Goal: Transaction & Acquisition: Obtain resource

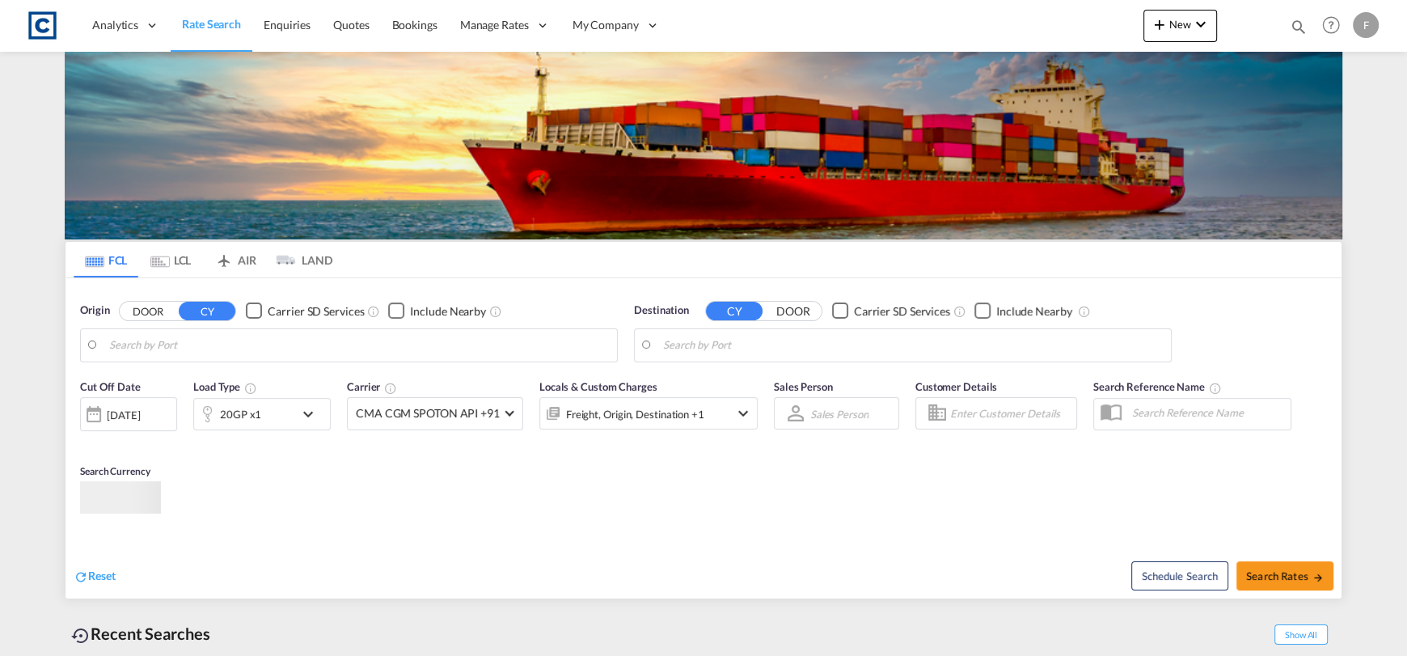
type input "GB-IP24, Breckland"
type input "[PERSON_NAME] ([PERSON_NAME]), [GEOGRAPHIC_DATA]"
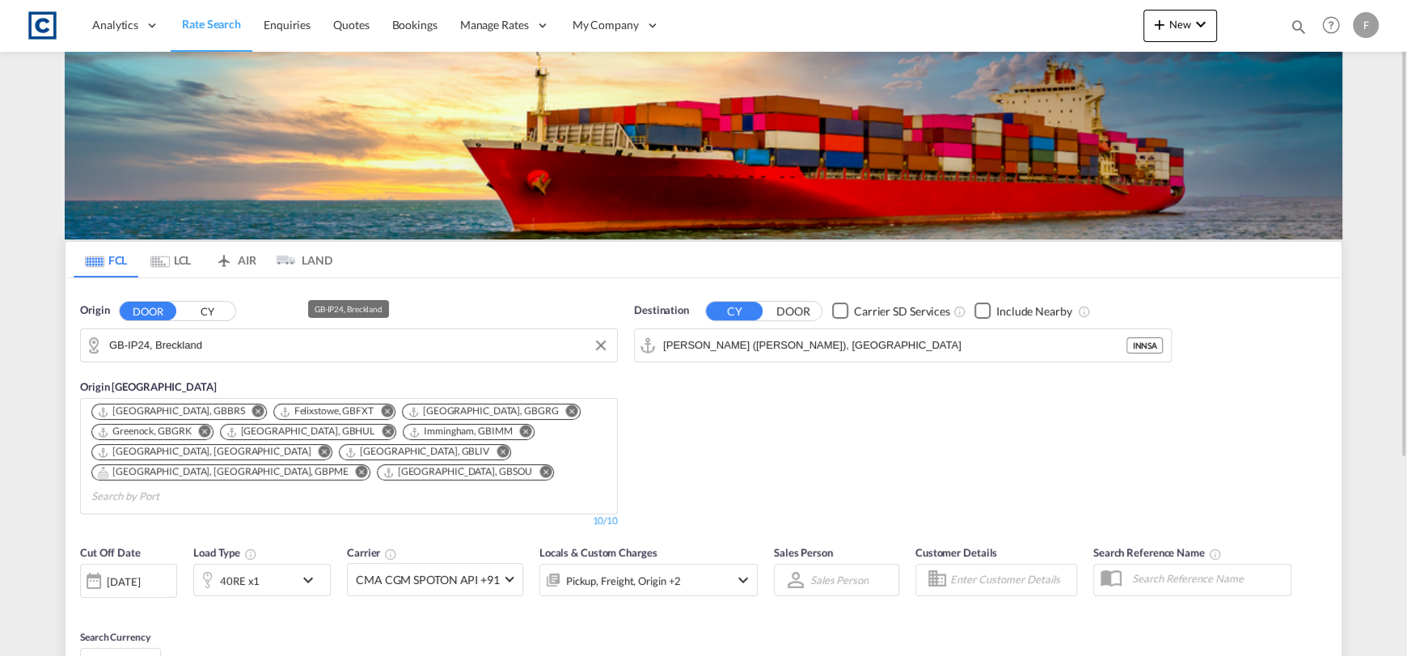
click at [259, 346] on input "GB-IP24, Breckland" at bounding box center [359, 345] width 500 height 24
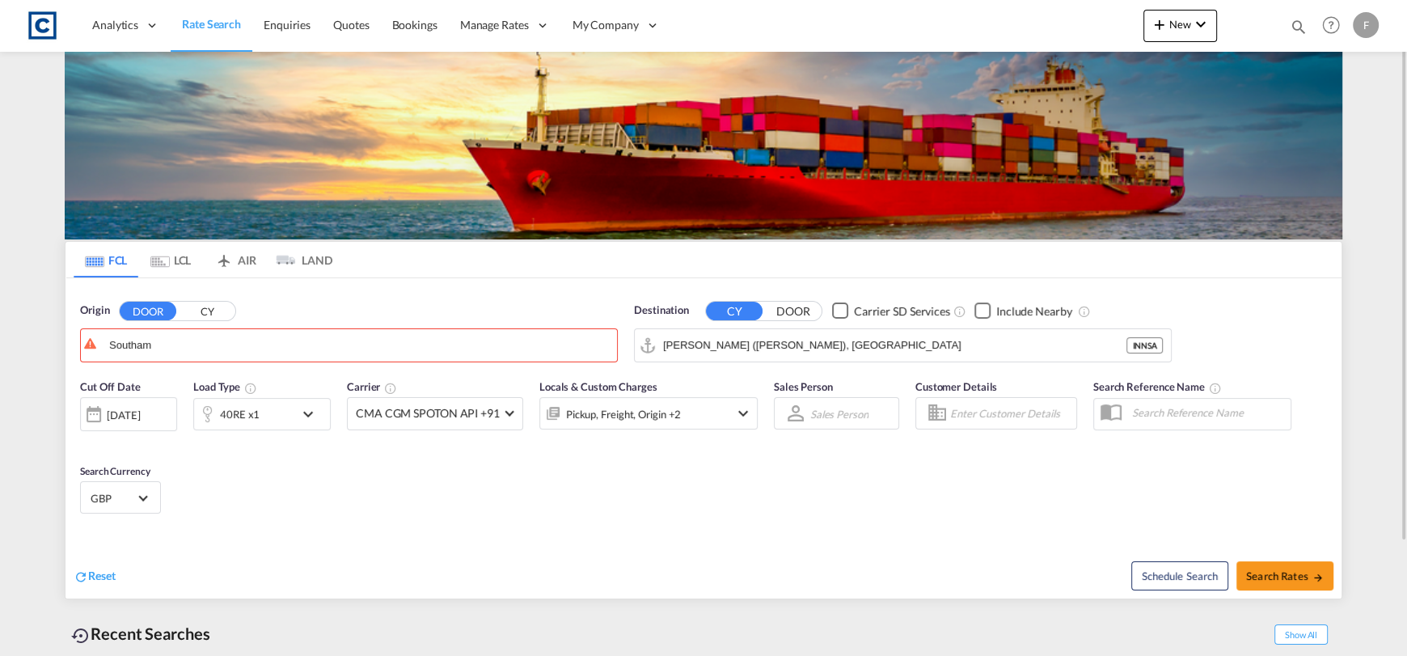
click at [217, 306] on button "CY" at bounding box center [207, 311] width 57 height 19
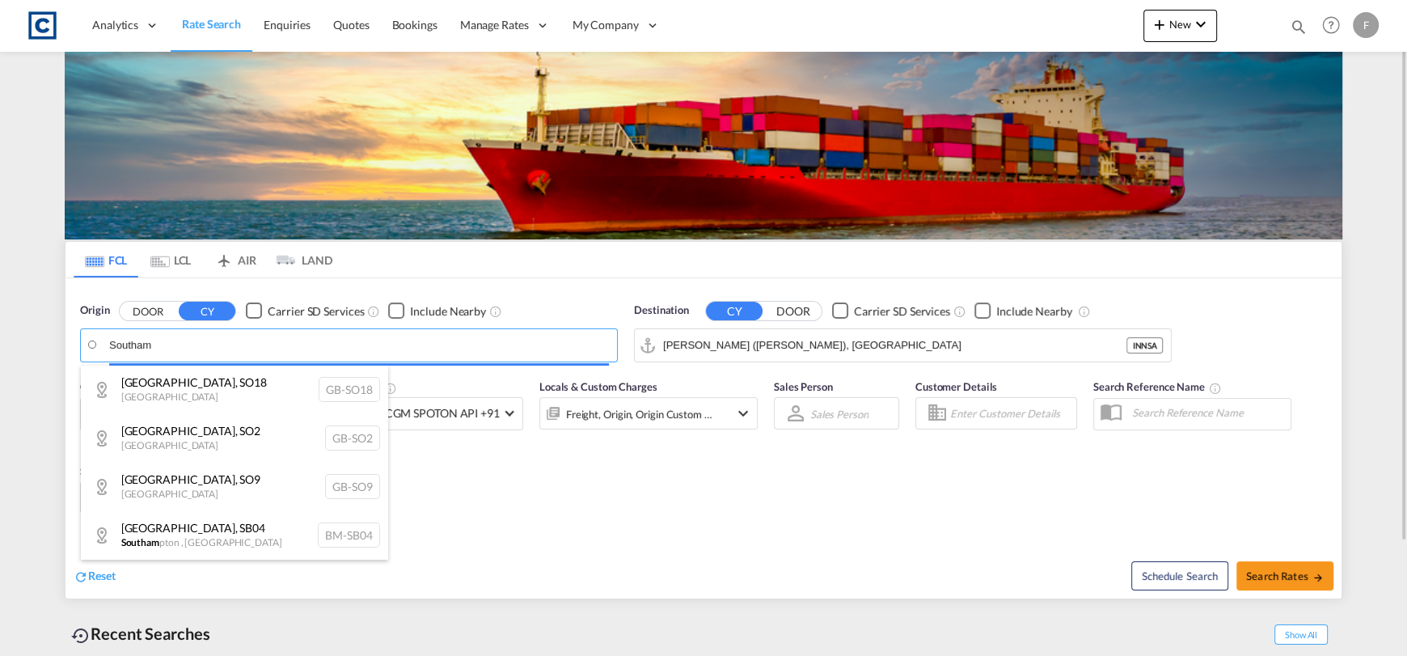
click at [206, 339] on body "Analytics Reports Dashboard Rate Search Enquiries Quotes Bookings" at bounding box center [703, 328] width 1407 height 656
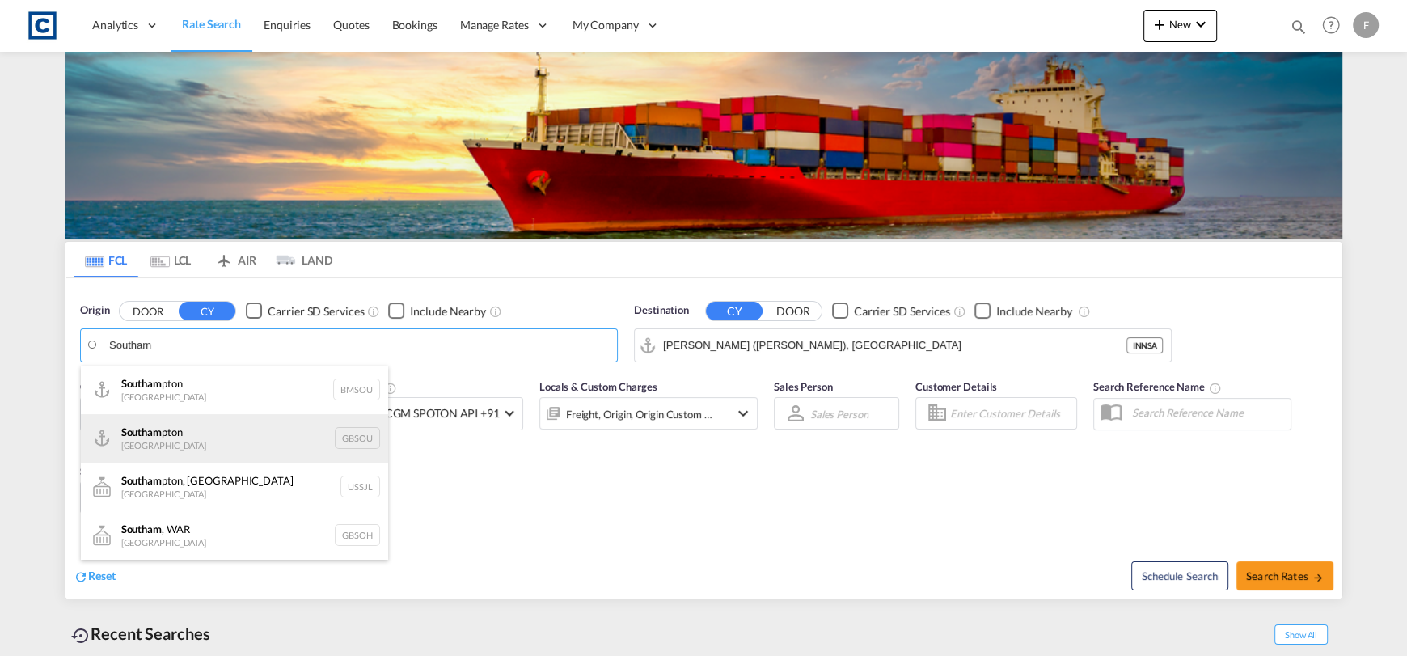
click at [251, 442] on div "Southam pton [GEOGRAPHIC_DATA] GBSOU" at bounding box center [234, 438] width 307 height 49
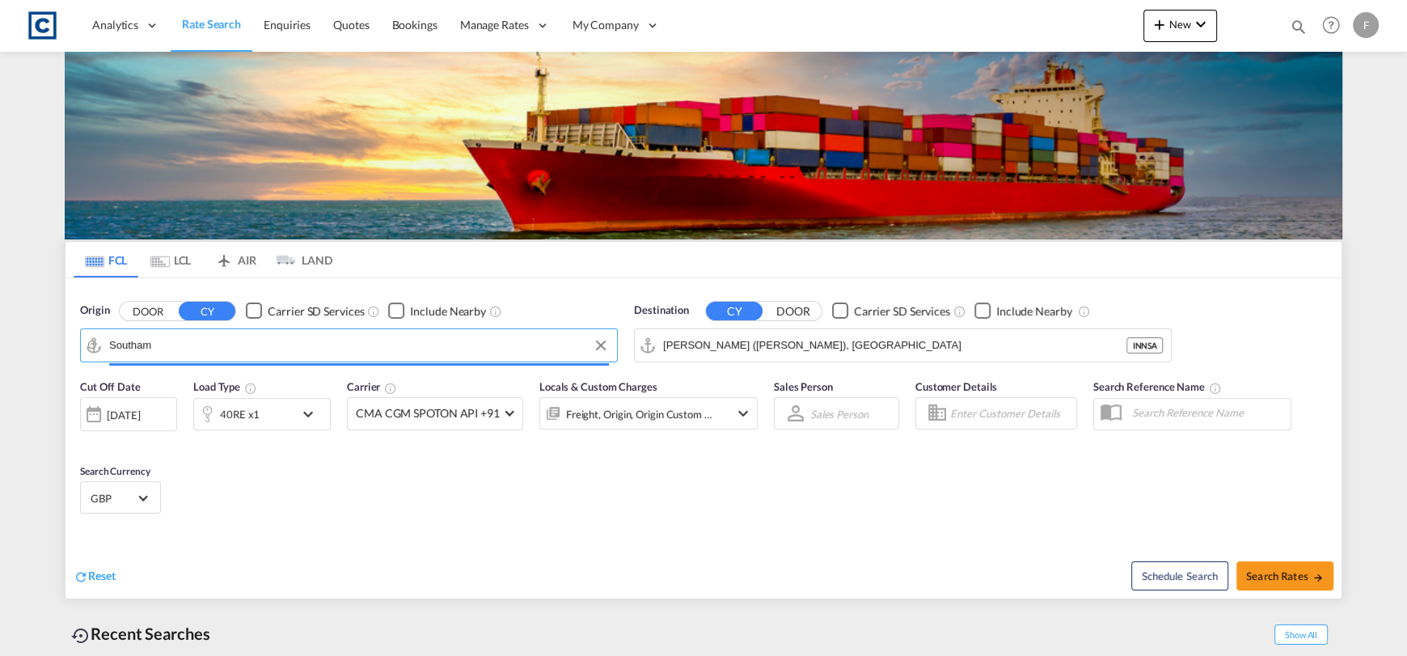
type input "[GEOGRAPHIC_DATA], GBSOU"
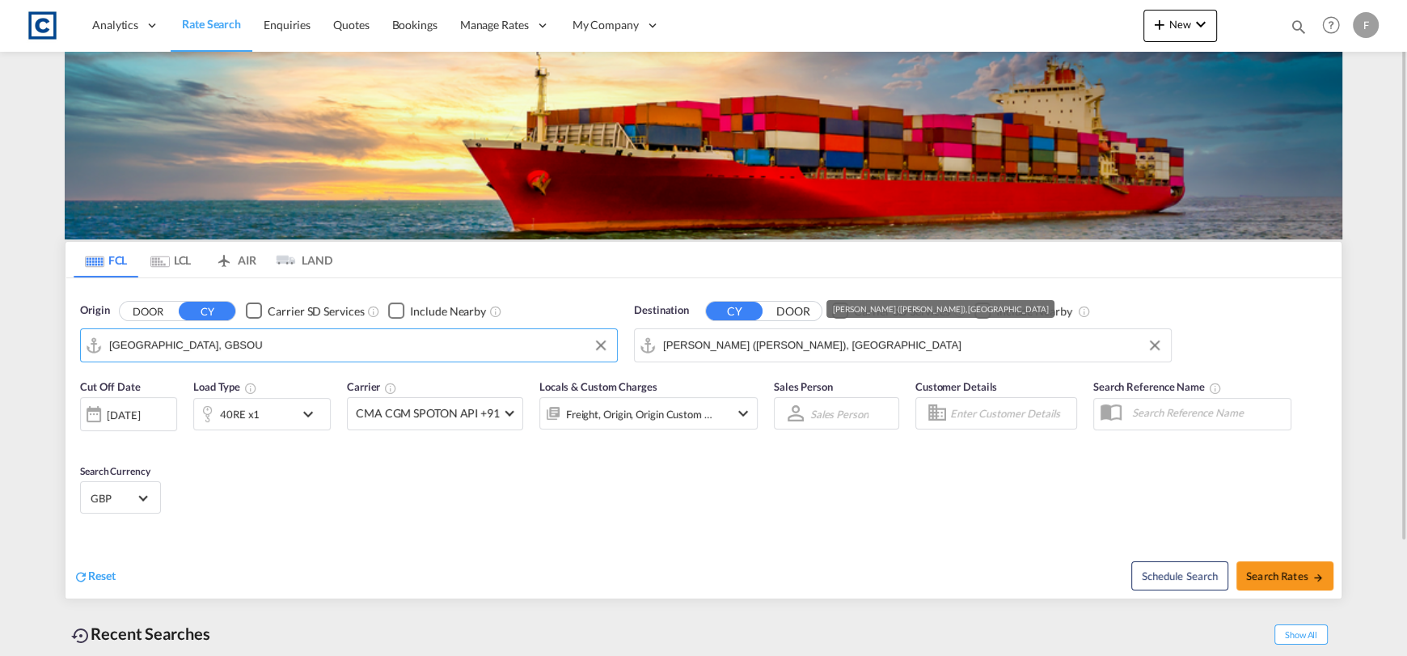
click at [835, 354] on input "[PERSON_NAME] ([PERSON_NAME]), [GEOGRAPHIC_DATA]" at bounding box center [913, 345] width 500 height 24
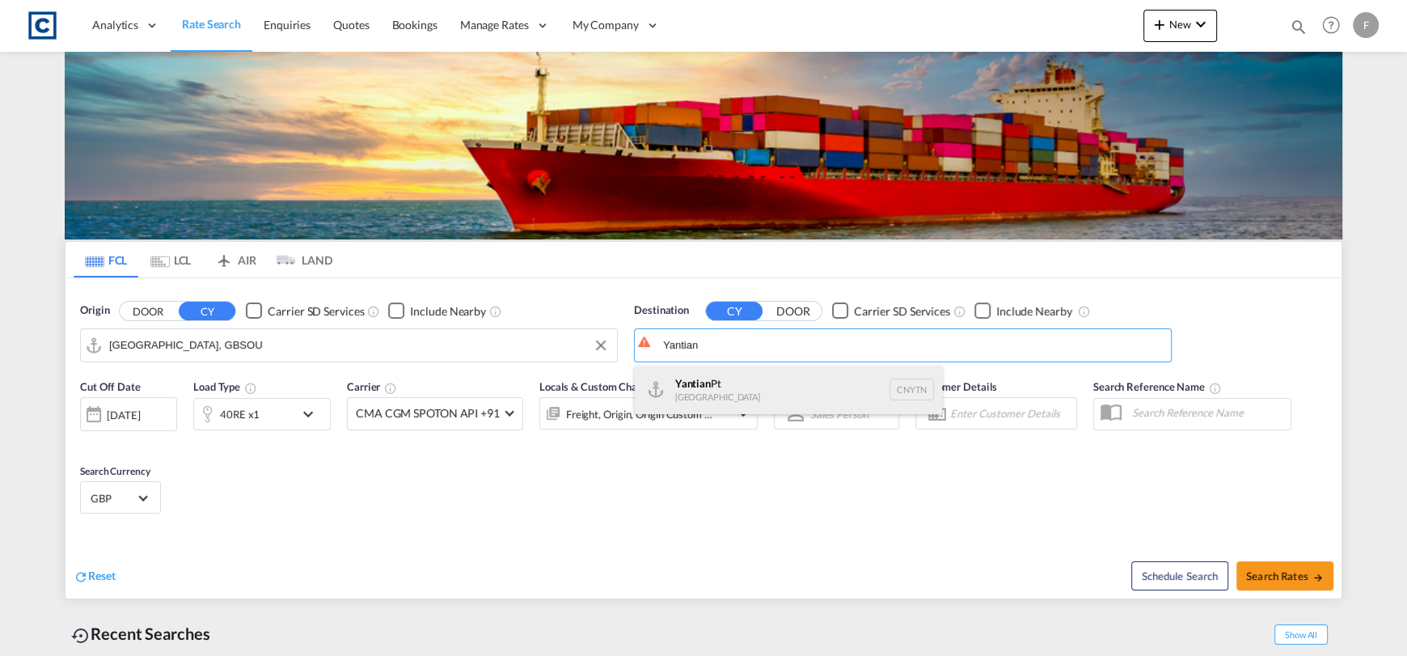
click at [782, 401] on div "Yantian Pt China CNYTN" at bounding box center [788, 390] width 307 height 49
type input "Yantian Pt, CNYTN"
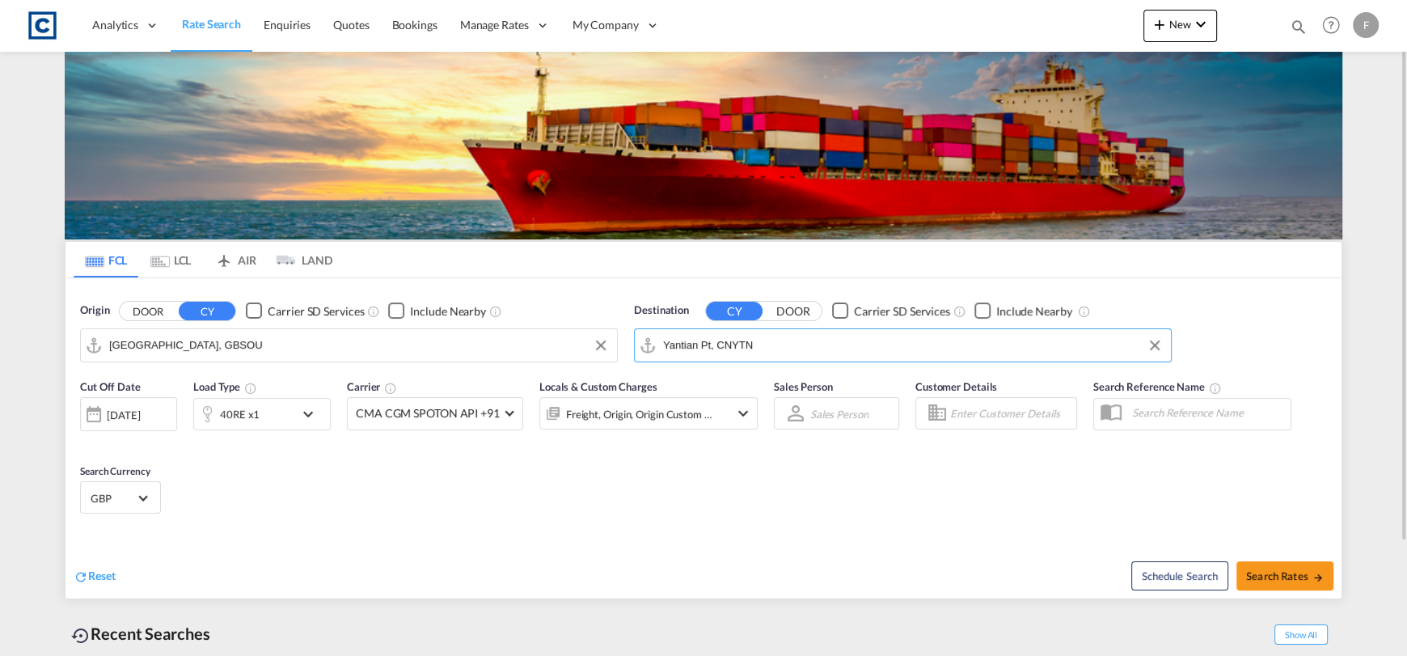
click at [263, 414] on div "40RE x1" at bounding box center [244, 414] width 100 height 32
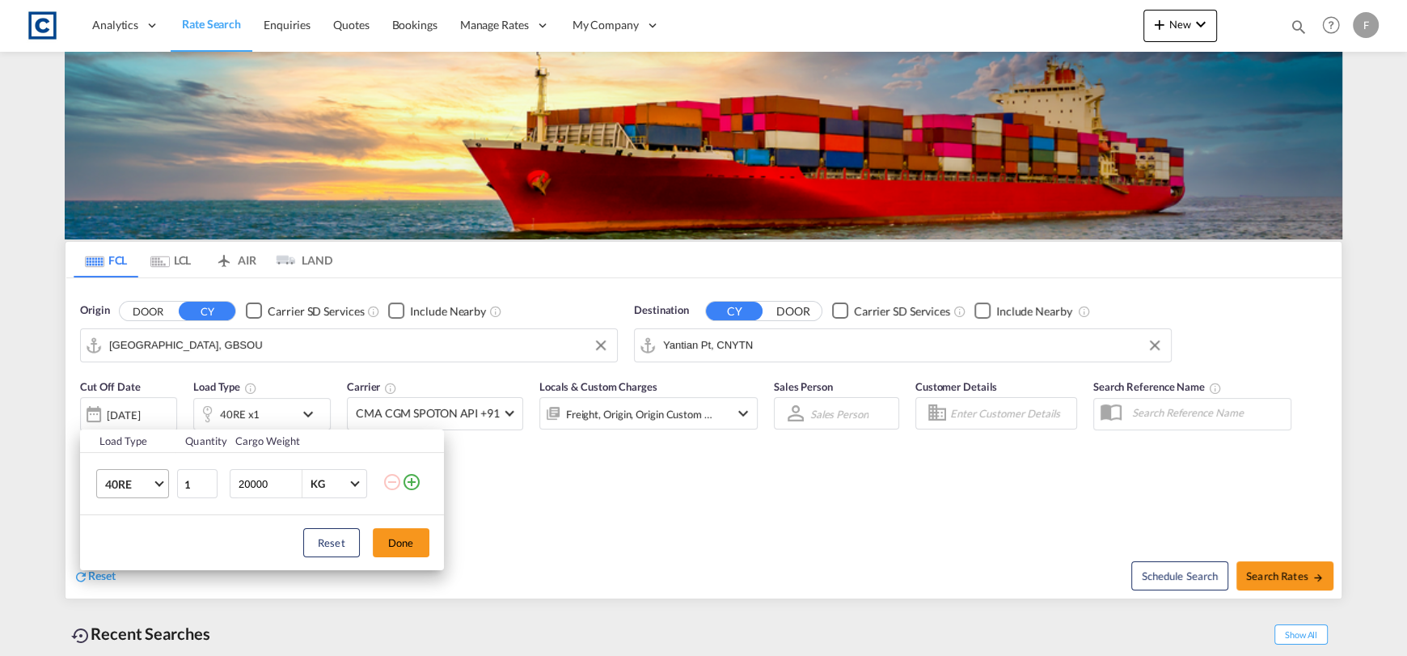
click at [129, 488] on span "40RE" at bounding box center [128, 484] width 47 height 16
click at [150, 481] on md-option "40HC" at bounding box center [146, 477] width 110 height 39
click at [411, 550] on button "Done" at bounding box center [401, 542] width 57 height 29
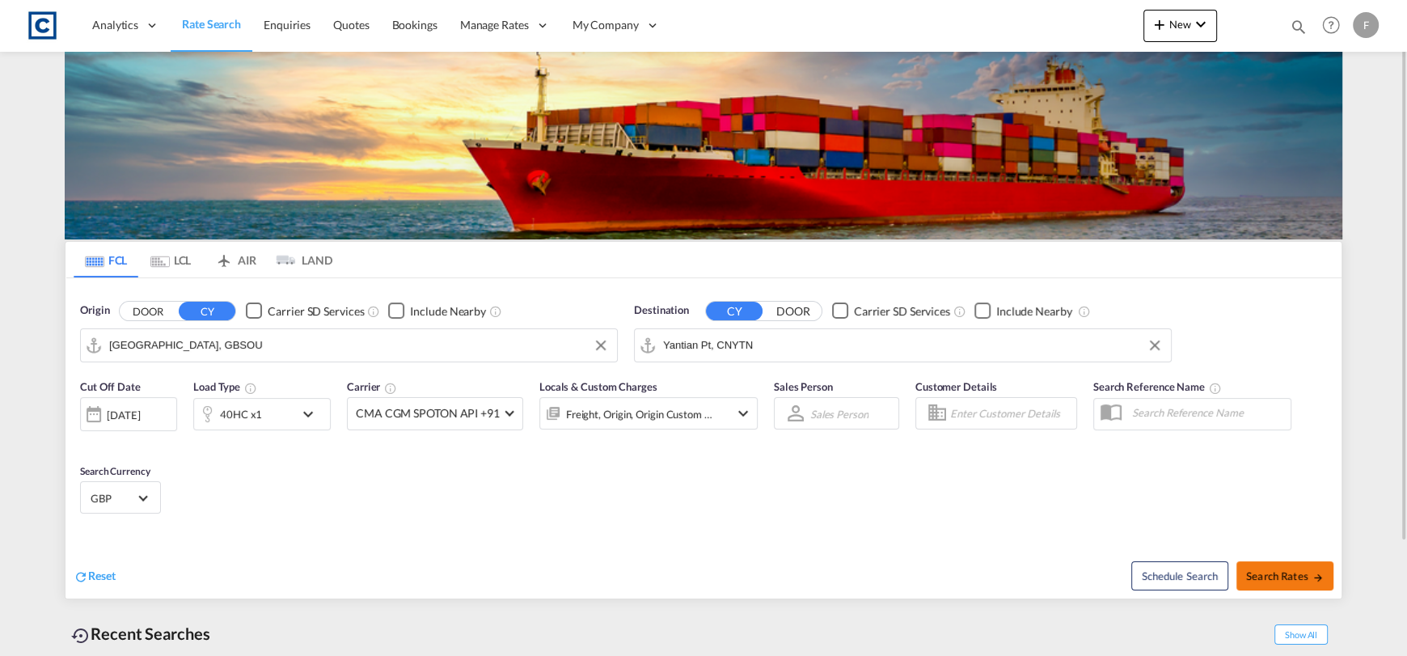
click at [1293, 581] on button "Search Rates" at bounding box center [1285, 575] width 97 height 29
type input "GBSOU to CNYTN / [DATE]"
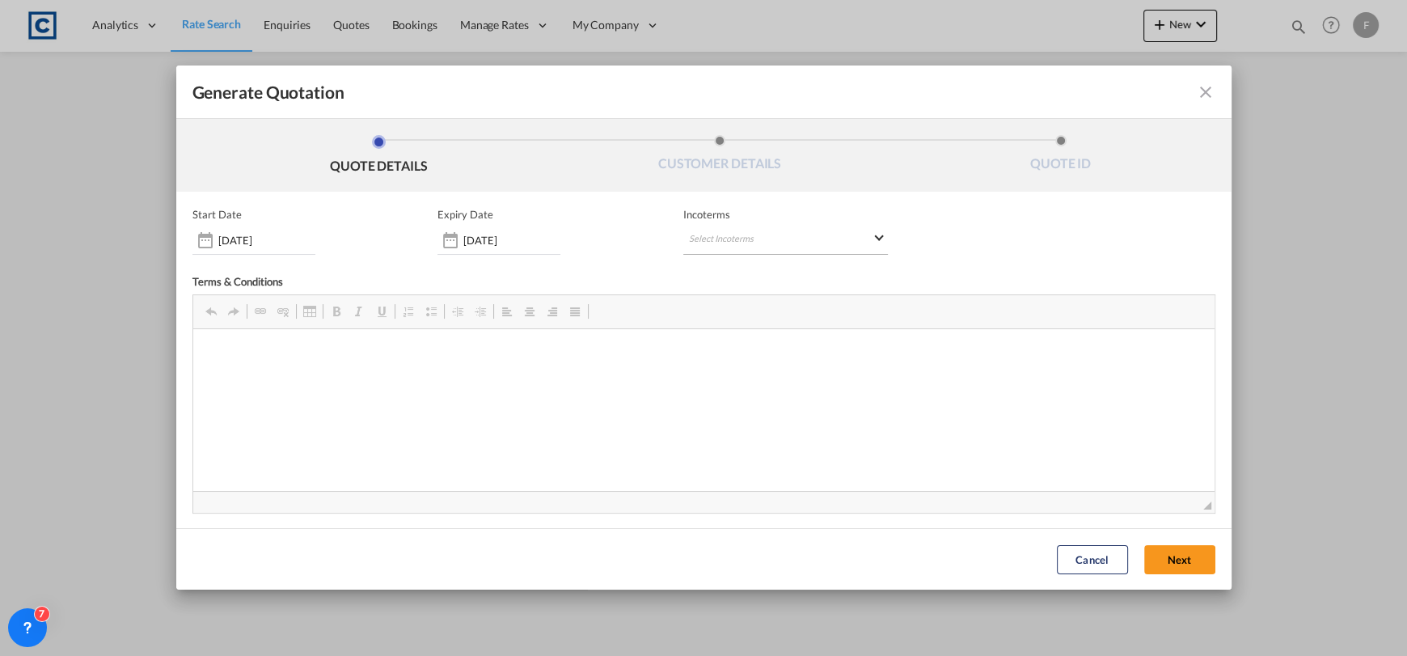
click at [751, 311] on span "Editor toolbars Clipboard/Undo Undo Keyboard shortcut Ctrl+Z Redo Keyboard shor…" at bounding box center [703, 312] width 1021 height 34
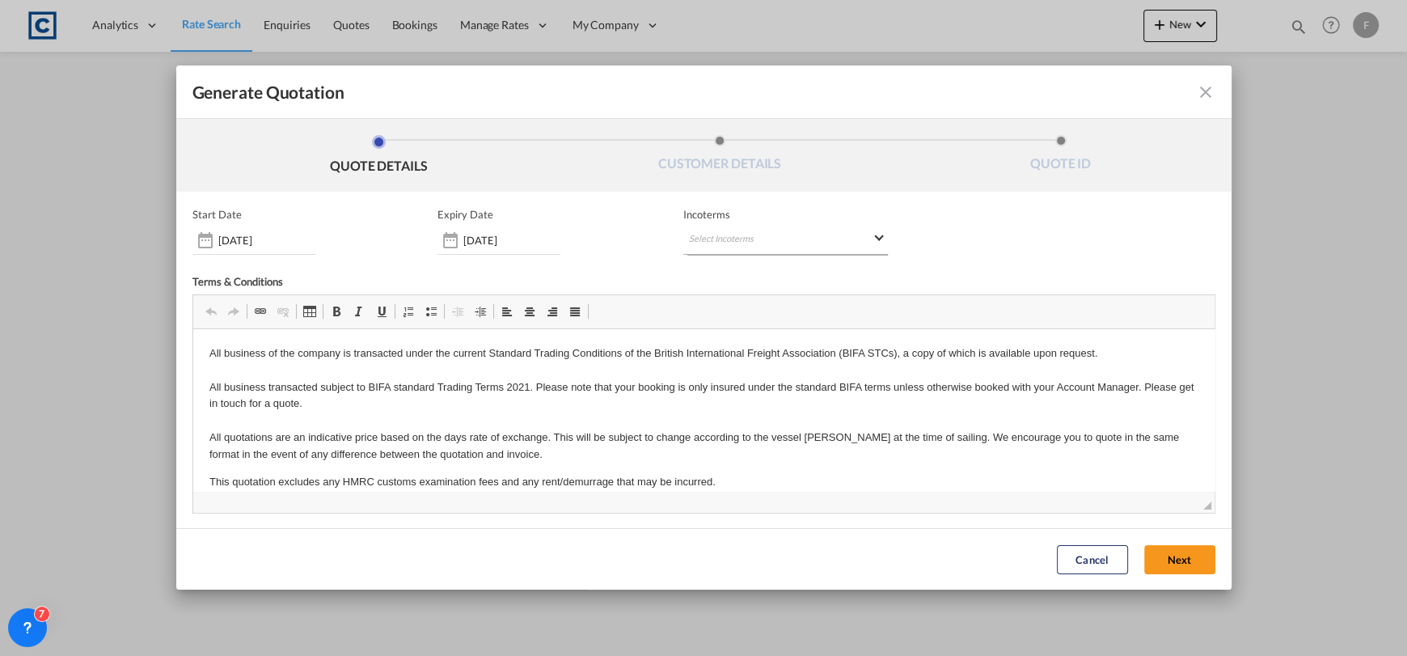
click at [735, 245] on md-select "Select Incoterms DDP - export Delivery Duty Paid FAS - import Free Alongside Sh…" at bounding box center [785, 240] width 205 height 29
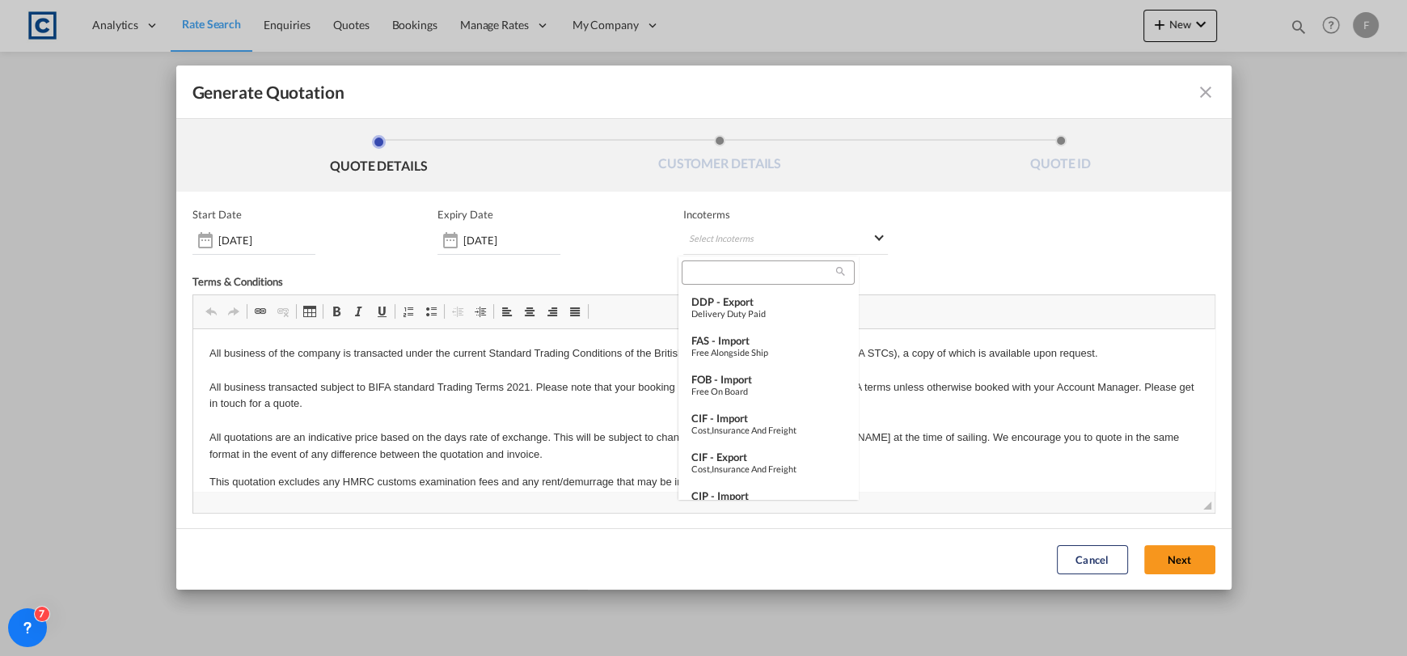
click at [747, 274] on input "search" at bounding box center [762, 272] width 150 height 15
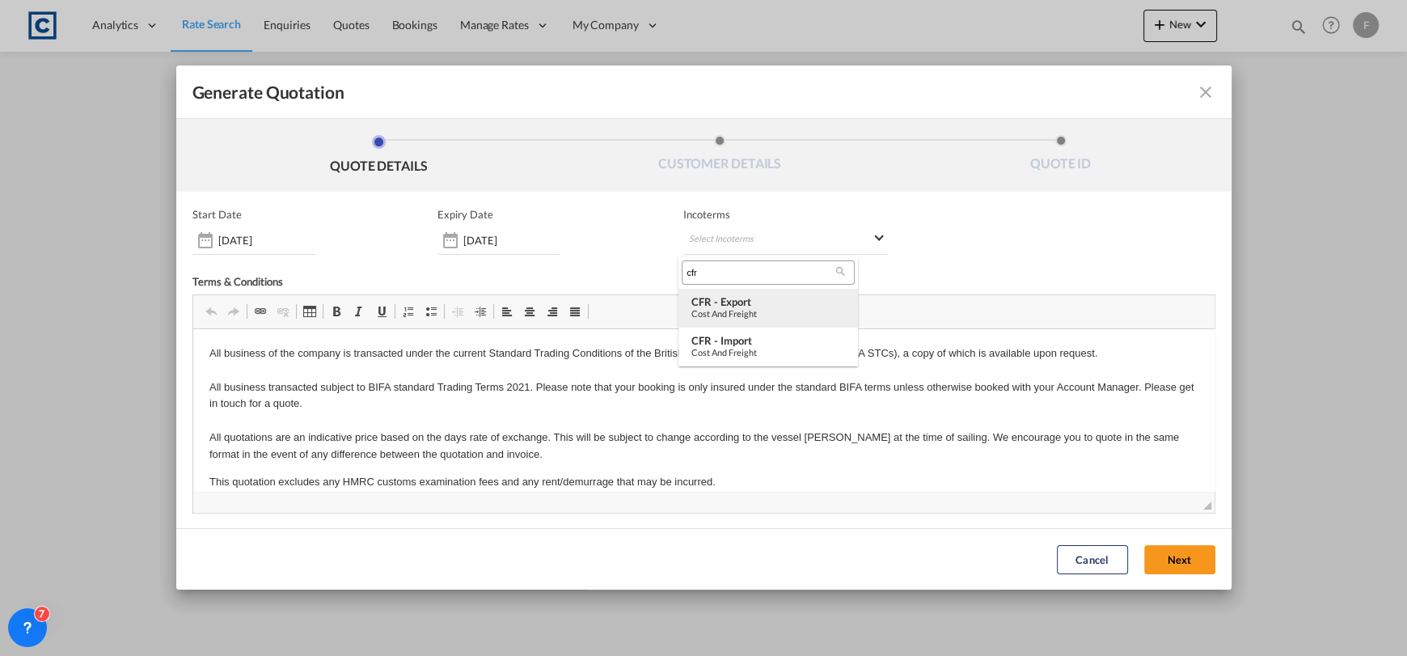
type input "cfr"
click at [755, 311] on div "Cost and Freight" at bounding box center [768, 313] width 154 height 11
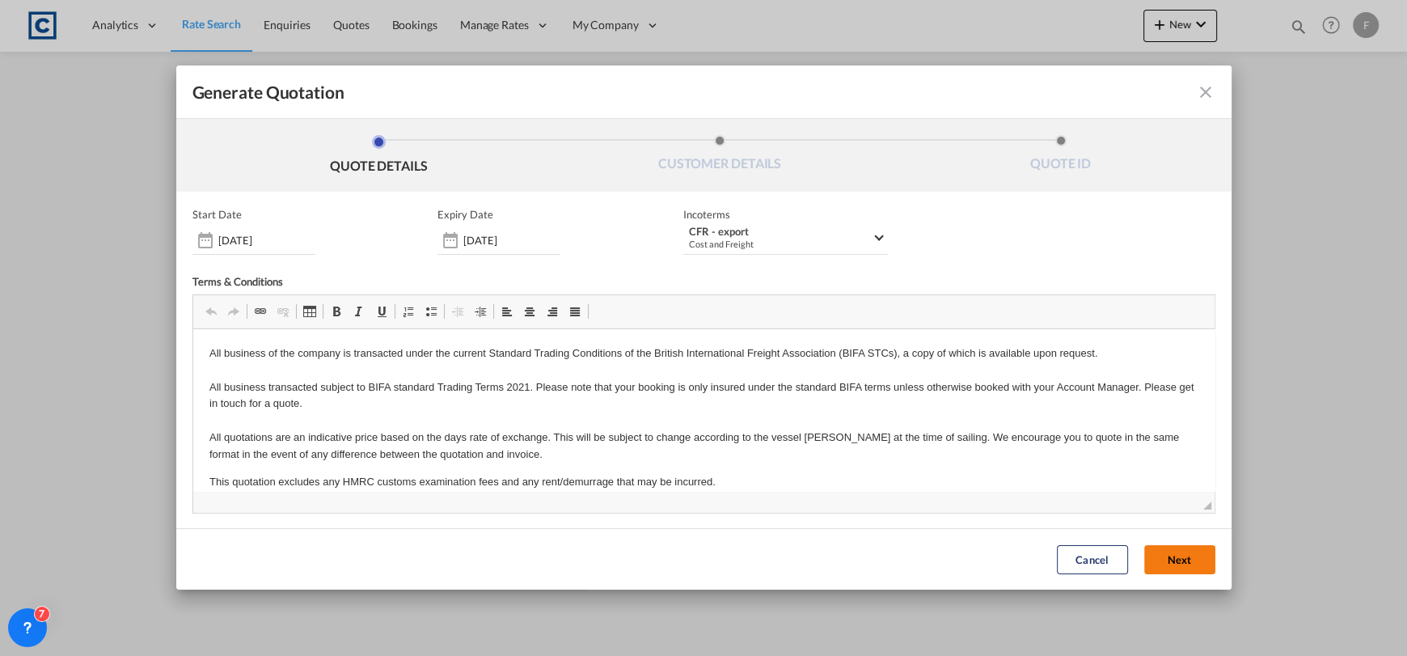
click at [1188, 557] on button "Next" at bounding box center [1179, 559] width 71 height 29
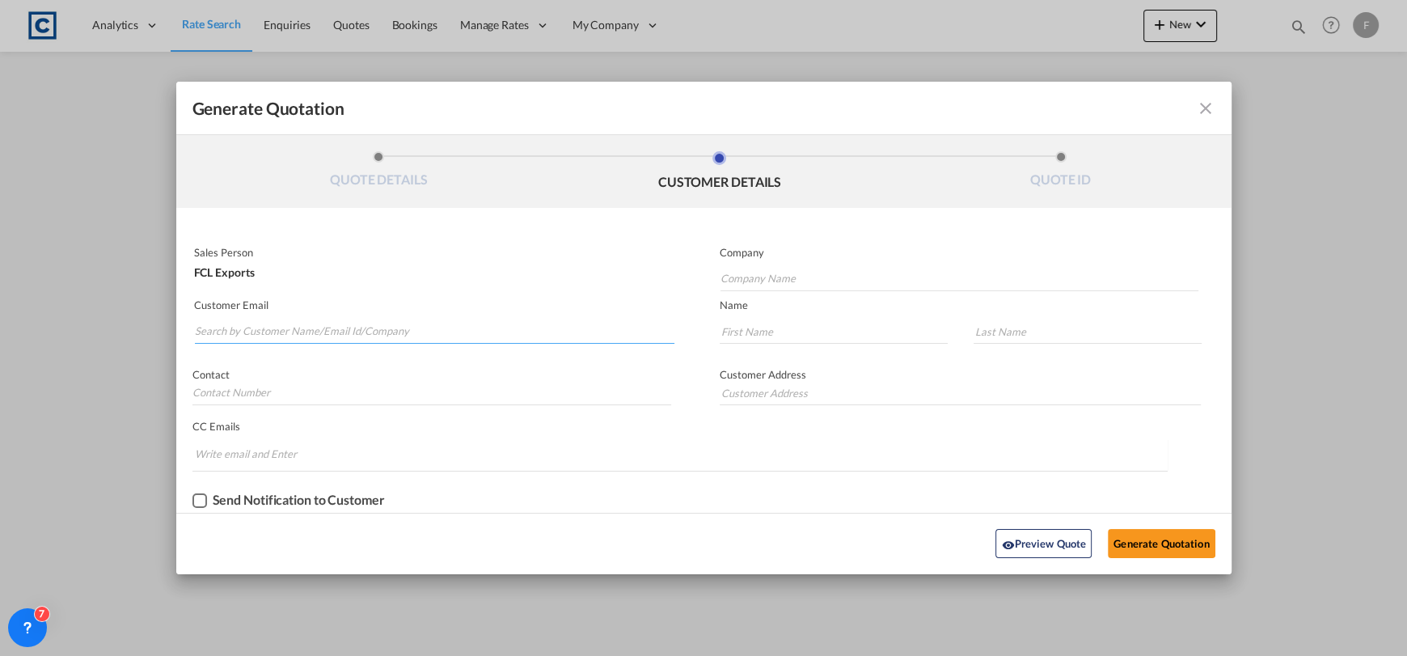
click at [323, 333] on input "Search by Customer Name/Email Id/Company" at bounding box center [435, 331] width 480 height 24
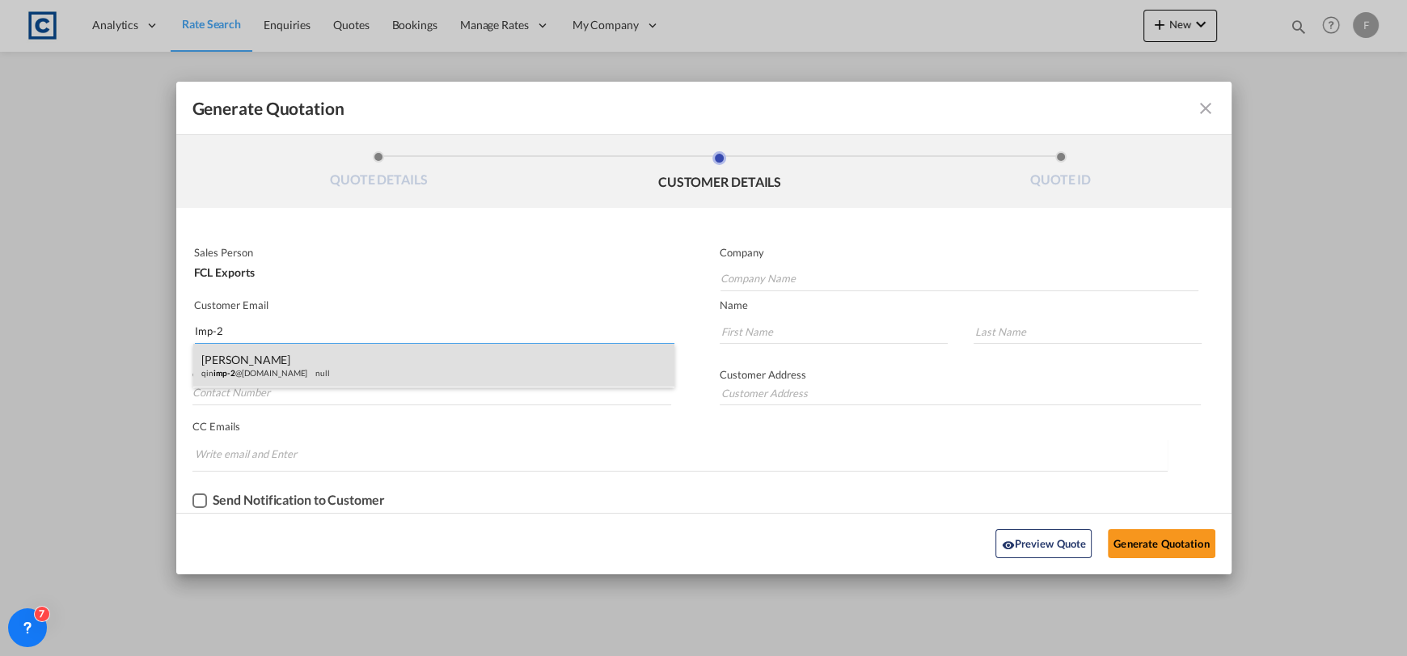
type input "Imp-2"
click at [390, 357] on div "[PERSON_NAME] imp-2 @[DOMAIN_NAME] null" at bounding box center [433, 366] width 481 height 44
type input "PORTEVER SHIPPING (QINGDAO) LTD."
type input "[EMAIL_ADDRESS][DOMAIN_NAME]"
type input "[PERSON_NAME]"
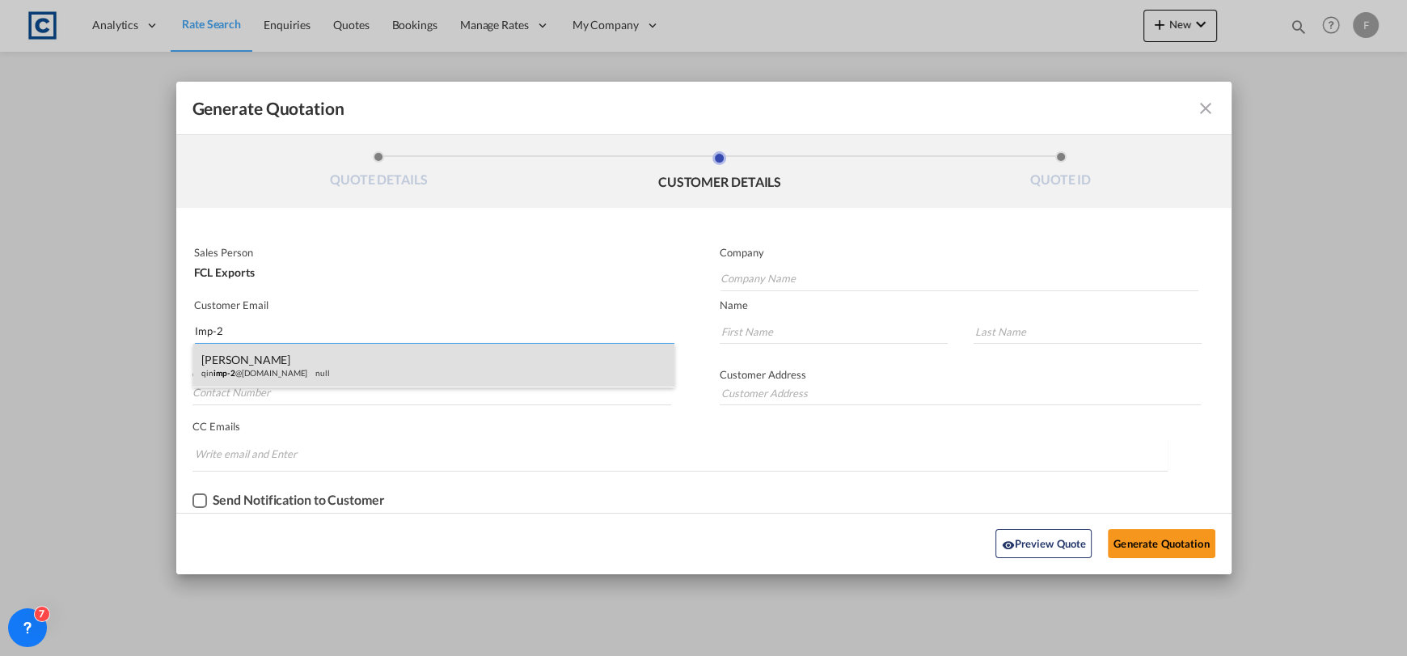
type input "He"
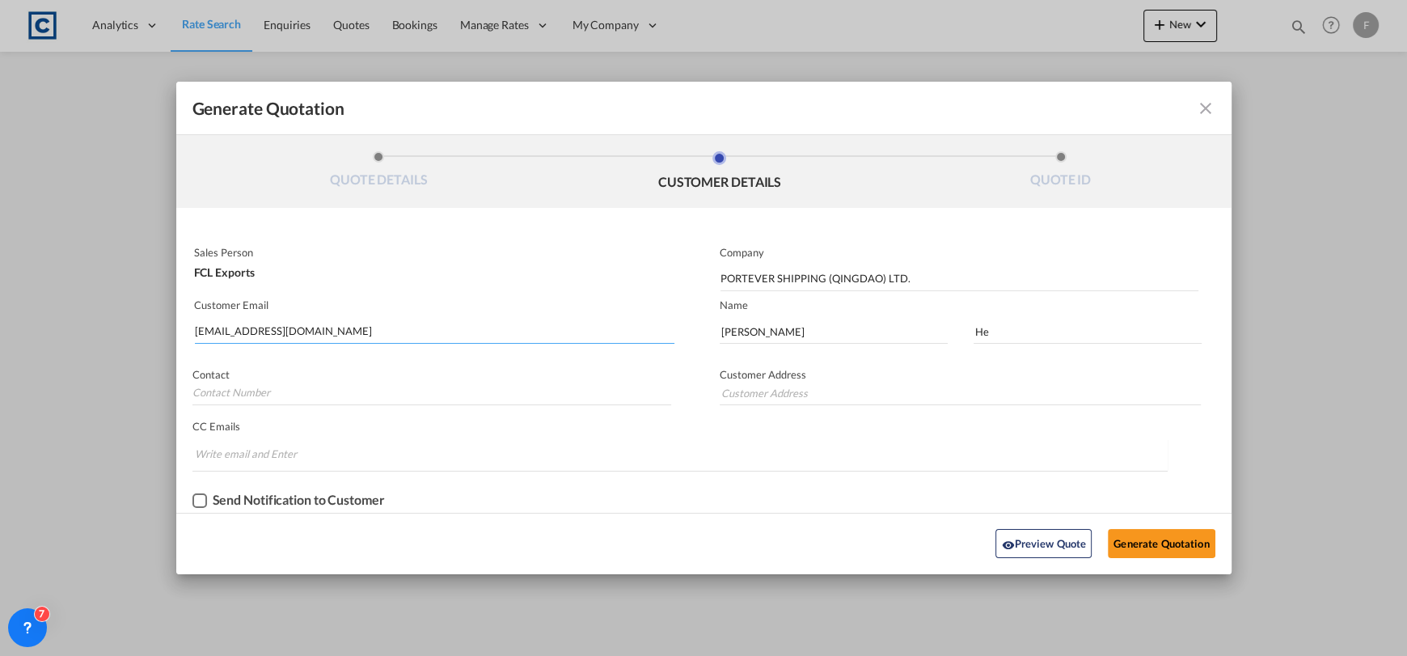
drag, startPoint x: 357, startPoint y: 321, endPoint x: -65, endPoint y: 342, distance: 422.7
click at [0, 342] on html "Analytics Reports Dashboard Rate Search Enquiries Quotes" at bounding box center [703, 328] width 1407 height 656
paste input "Search by Customer Name/Email Id/Company"
type input "[EMAIL_ADDRESS][DOMAIN_NAME]"
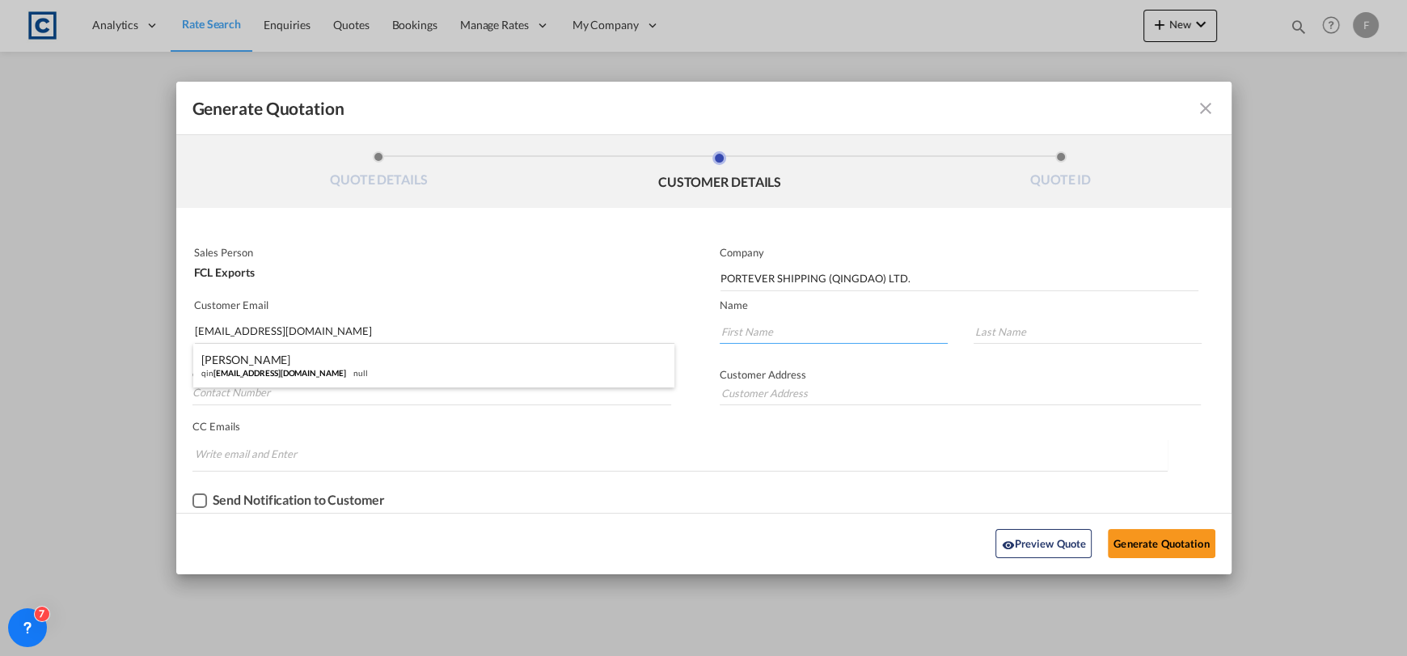
click at [813, 332] on input "Generate QuotationQUOTE ..." at bounding box center [834, 331] width 228 height 24
type input "Callieope"
type input "[PERSON_NAME]"
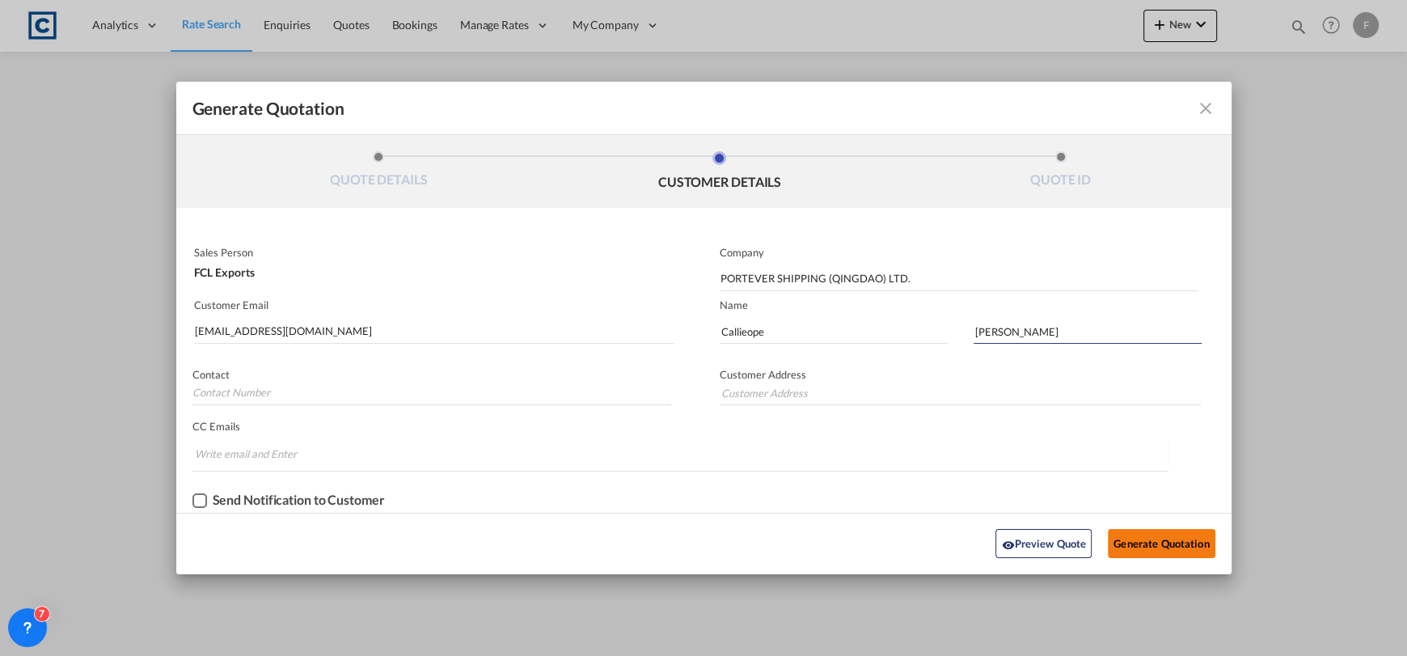
click at [1164, 544] on button "Generate Quotation" at bounding box center [1161, 543] width 107 height 29
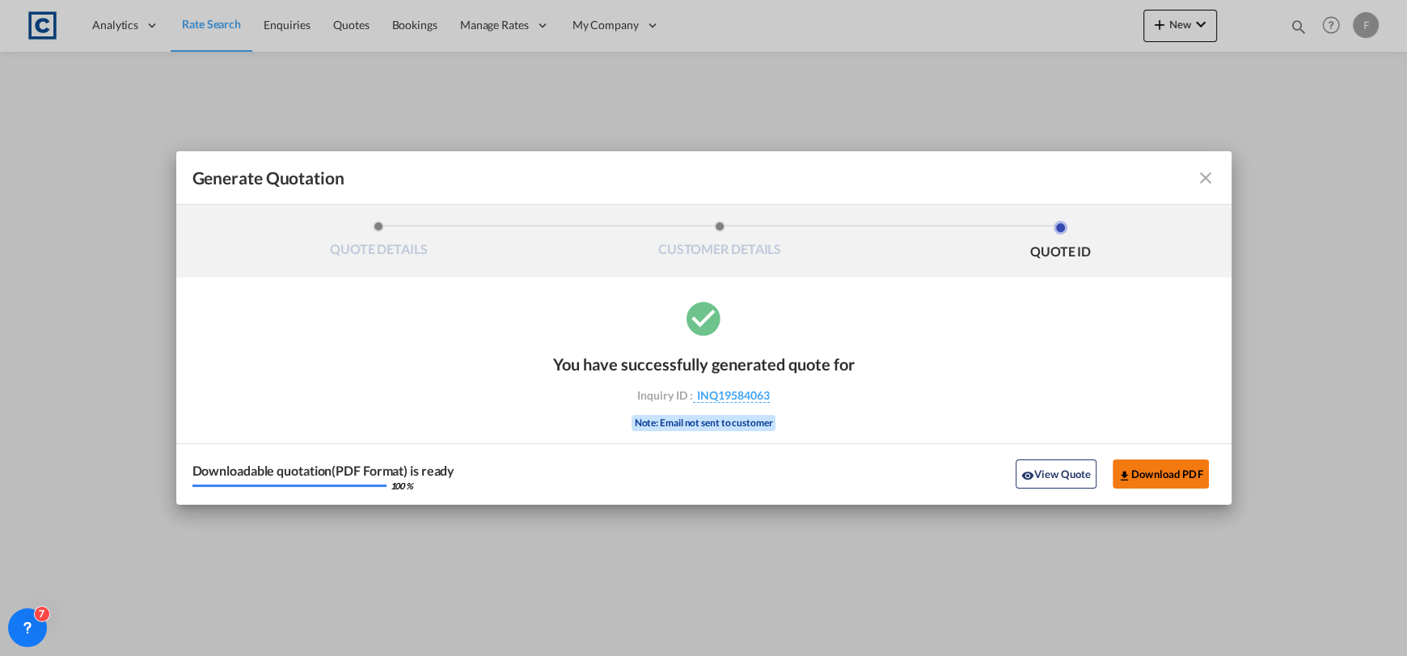
click at [1144, 468] on button "Download PDF" at bounding box center [1161, 473] width 96 height 29
click at [1211, 178] on md-icon "icon-close fg-AAA8AD cursor m-0" at bounding box center [1205, 177] width 19 height 19
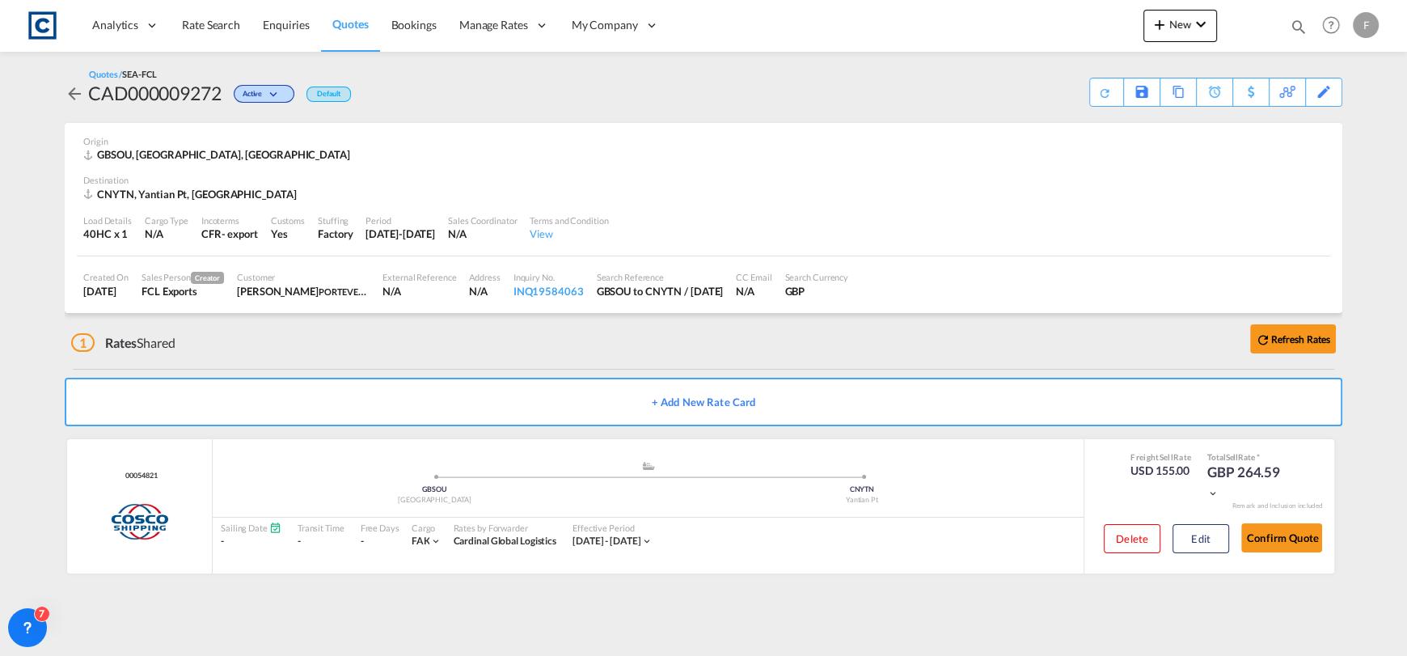
click at [1296, 23] on md-icon "icon-magnify" at bounding box center [1299, 27] width 18 height 18
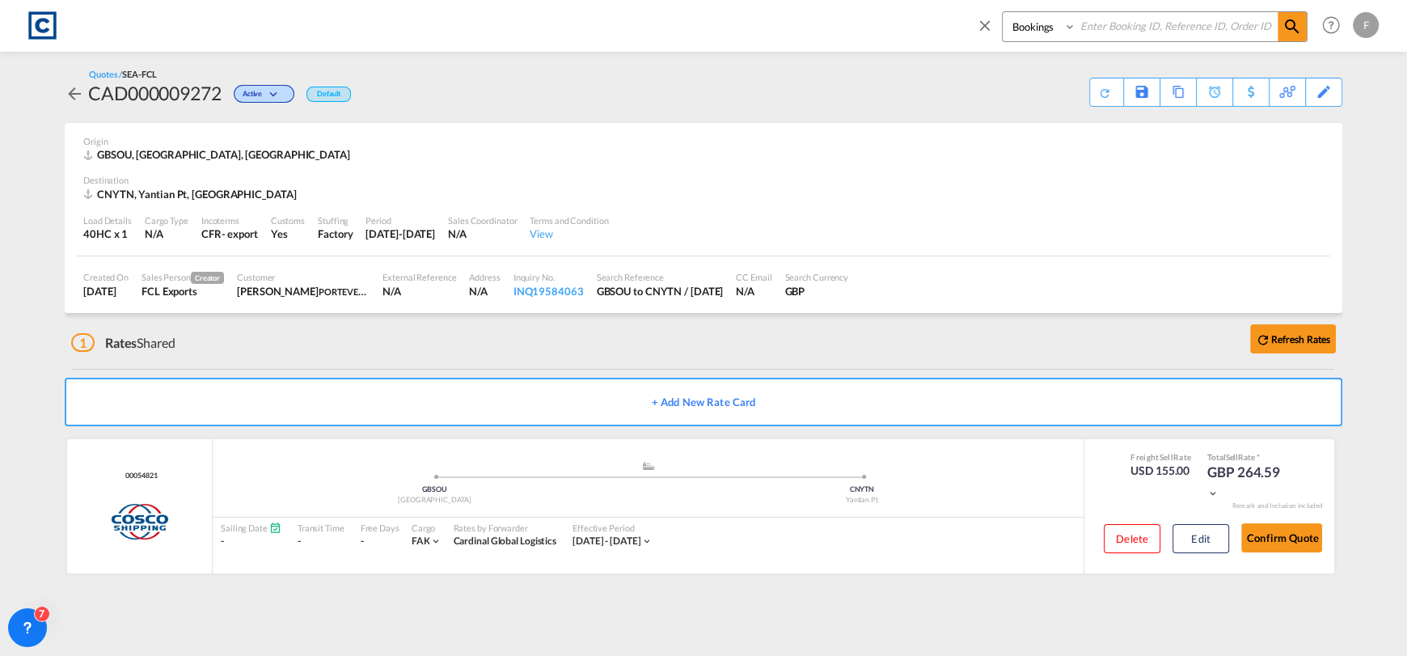
drag, startPoint x: 1238, startPoint y: 23, endPoint x: 1129, endPoint y: 35, distance: 109.8
click at [1237, 23] on input at bounding box center [1176, 26] width 201 height 28
paste input "CAD000009200"
type input "CAD000009200"
click at [1026, 36] on select "Bookings Quotes Enquiries" at bounding box center [1041, 26] width 77 height 29
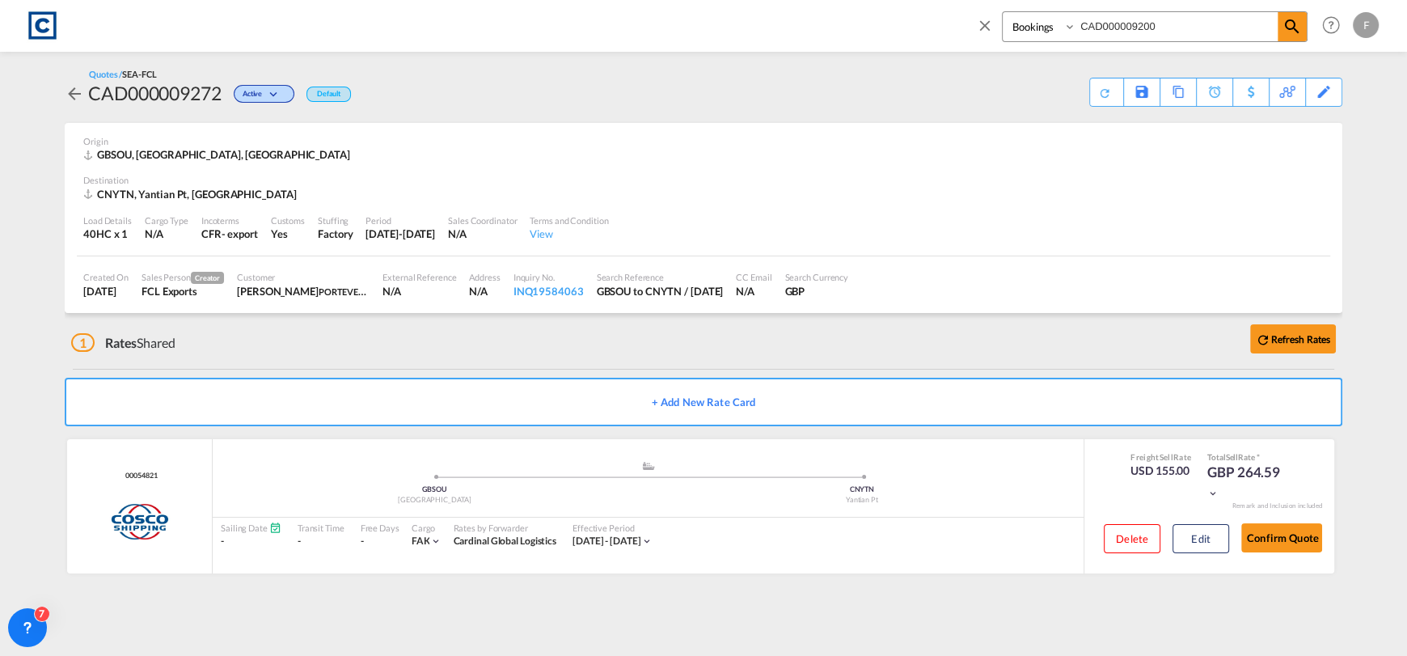
select select "Quotes"
click at [1003, 12] on select "Bookings Quotes Enquiries" at bounding box center [1041, 26] width 77 height 29
click at [1294, 23] on md-icon "icon-magnify" at bounding box center [1292, 26] width 19 height 19
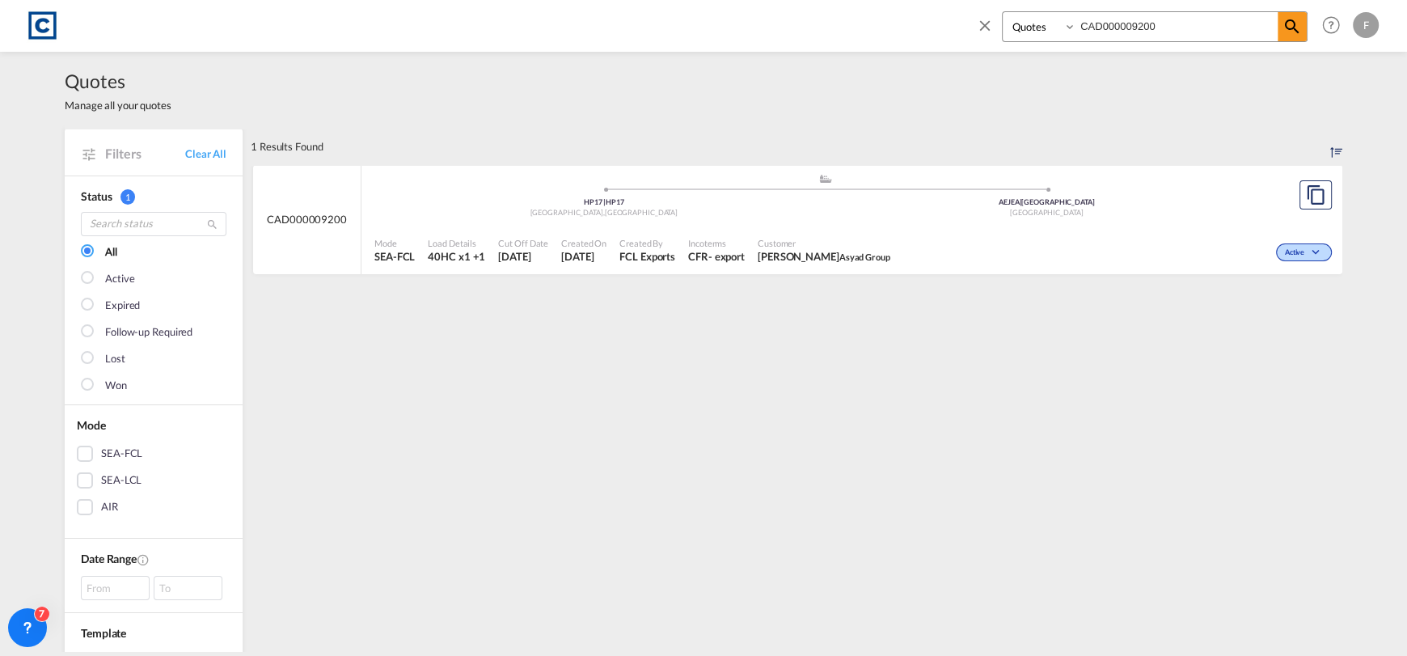
click at [1046, 259] on div "Active" at bounding box center [1116, 250] width 439 height 40
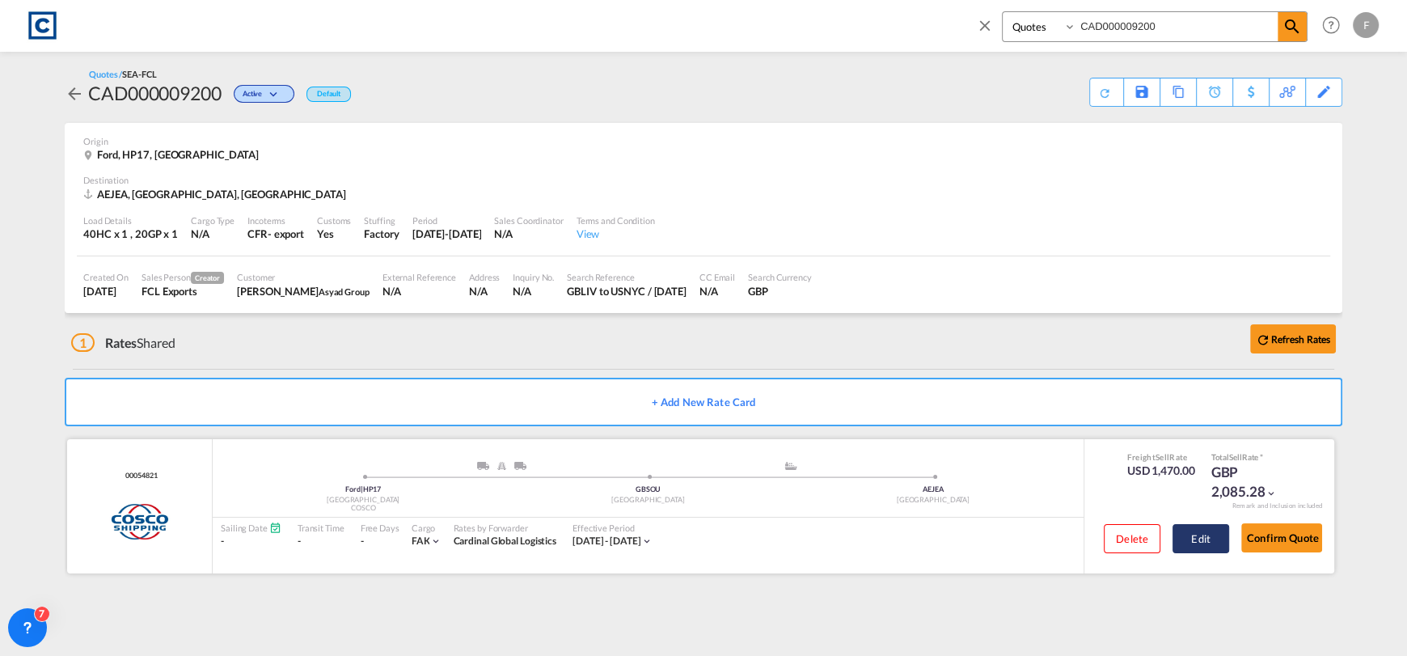
click at [1197, 539] on button "Edit" at bounding box center [1201, 538] width 57 height 29
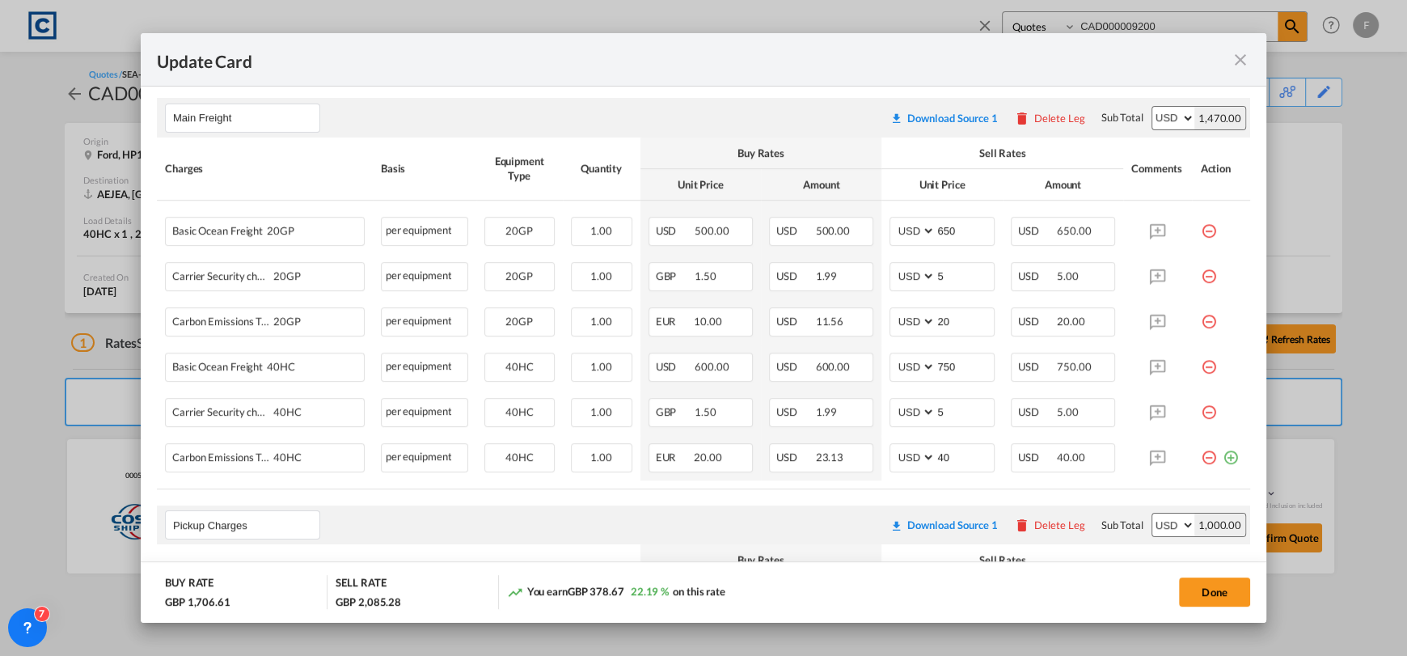
scroll to position [566, 0]
